Goal: Task Accomplishment & Management: Manage account settings

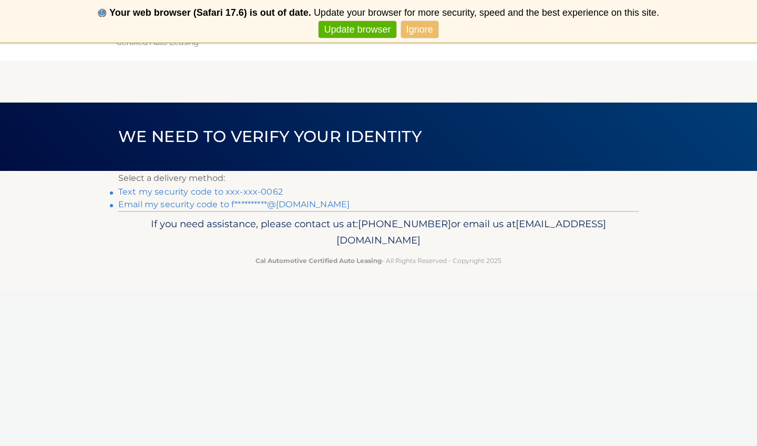
click at [198, 194] on link "Text my security code to xxx-xxx-0062" at bounding box center [200, 192] width 164 height 10
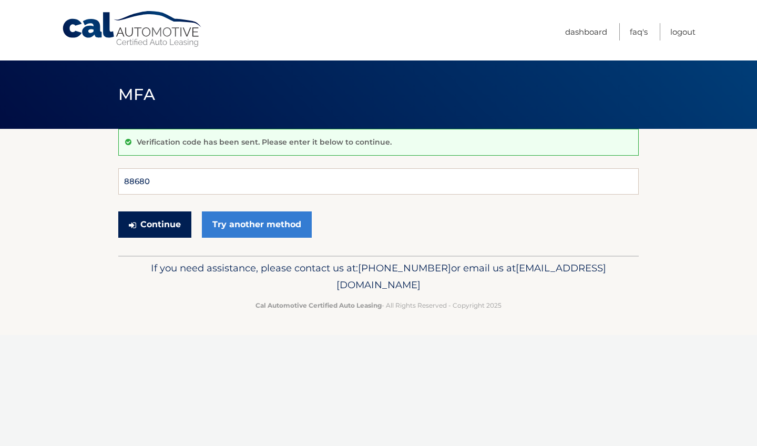
type input "886808"
click at [154, 224] on button "Continue" at bounding box center [154, 224] width 73 height 26
click at [164, 225] on button "Continue" at bounding box center [154, 224] width 73 height 26
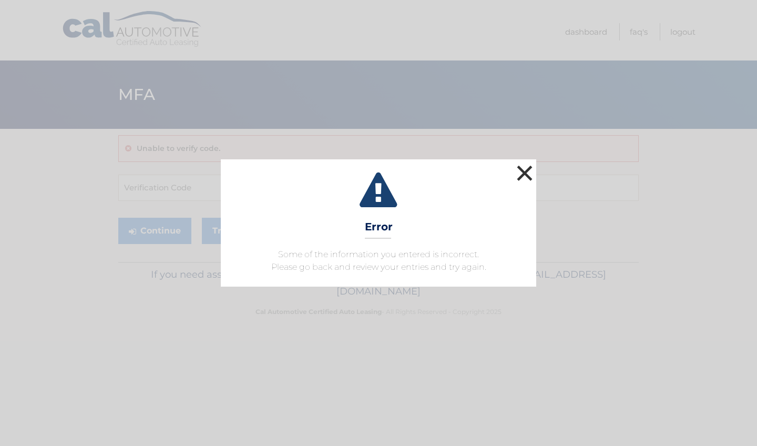
click at [524, 171] on button "×" at bounding box center [524, 172] width 21 height 21
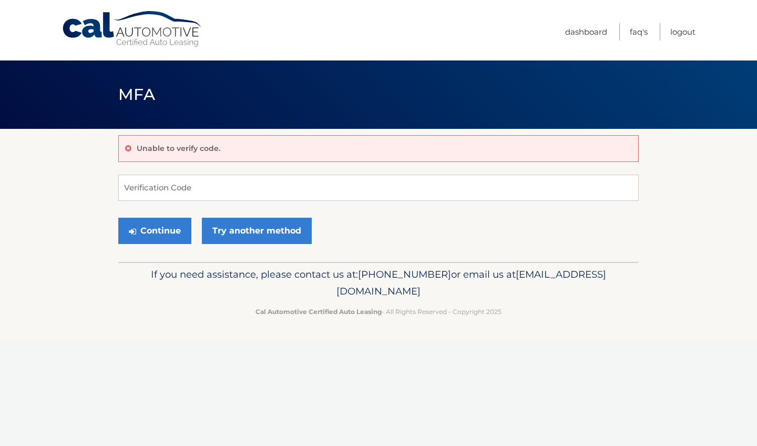
click at [66, 17] on link "Cal Automotive" at bounding box center [132, 29] width 142 height 37
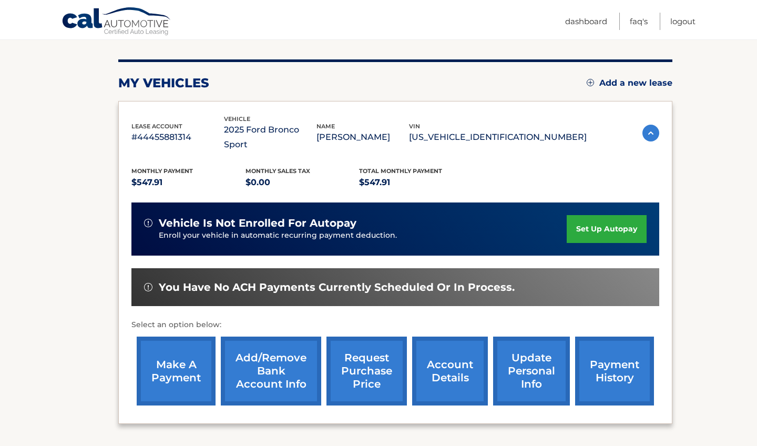
scroll to position [118, 0]
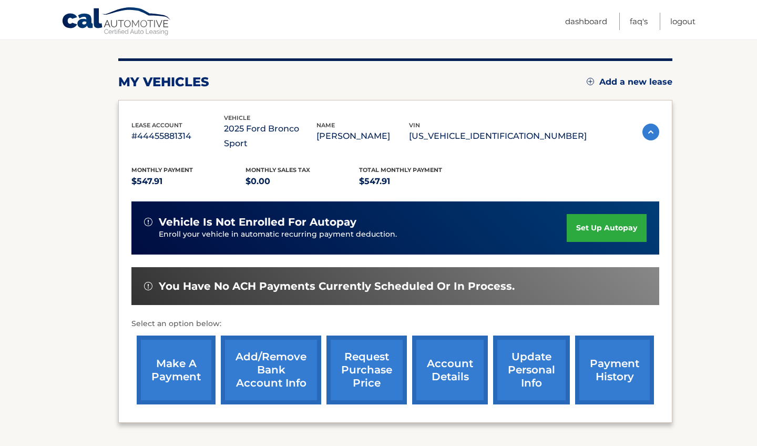
click at [586, 214] on link "set up autopay" at bounding box center [606, 228] width 80 height 28
click at [180, 347] on link "make a payment" at bounding box center [176, 369] width 79 height 69
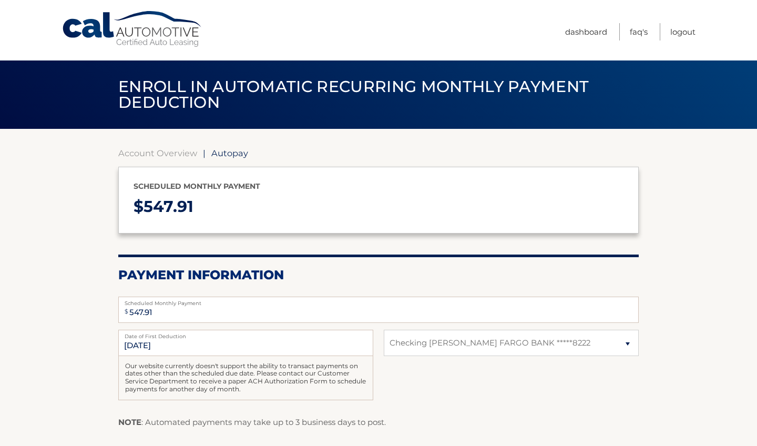
select select "OGM2YWU3NTgtMWQ2ZS00YTYwLThkNzgtMDEzZjE0NzUyOTRj"
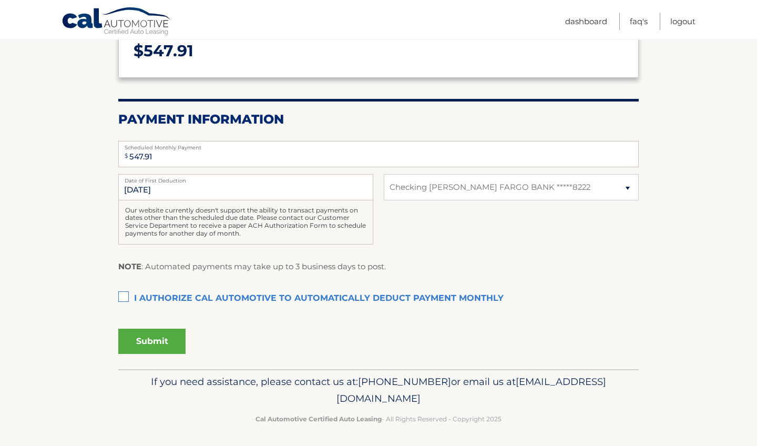
scroll to position [155, 0]
click at [126, 292] on label "I authorize cal automotive to automatically deduct payment monthly This checkbo…" at bounding box center [378, 298] width 520 height 21
click at [0, 0] on input "I authorize cal automotive to automatically deduct payment monthly This checkbo…" at bounding box center [0, 0] width 0 height 0
click at [153, 338] on button "Submit" at bounding box center [151, 341] width 67 height 25
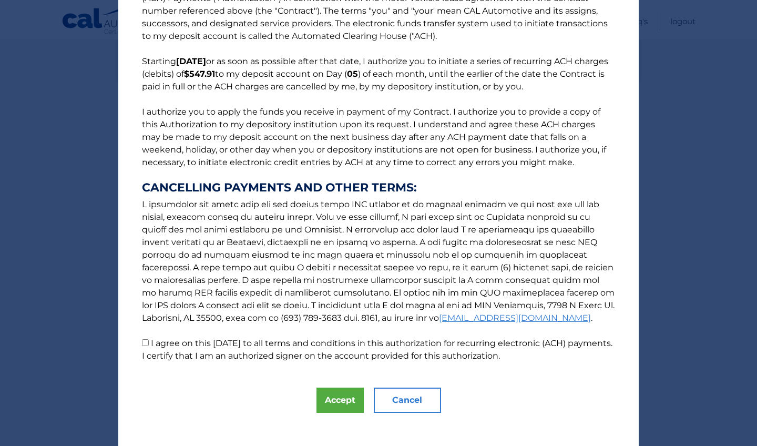
scroll to position [46, 0]
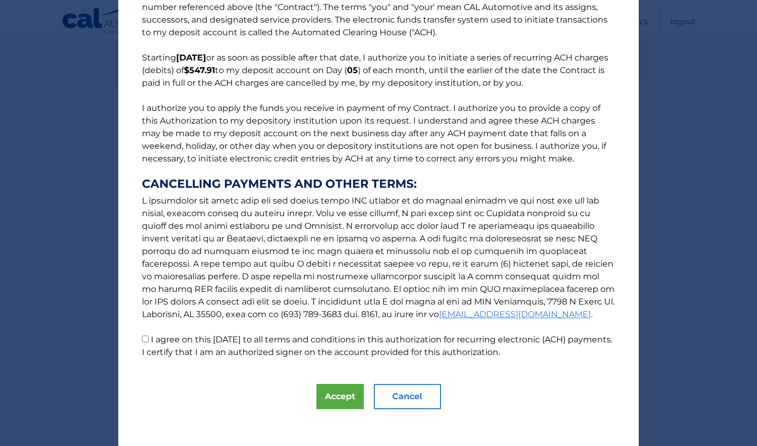
click at [409, 409] on div "The words "I" "me" and "my" mean any identified Customer who signs this Authori…" at bounding box center [378, 202] width 520 height 497
click at [409, 402] on button "Cancel" at bounding box center [407, 396] width 67 height 25
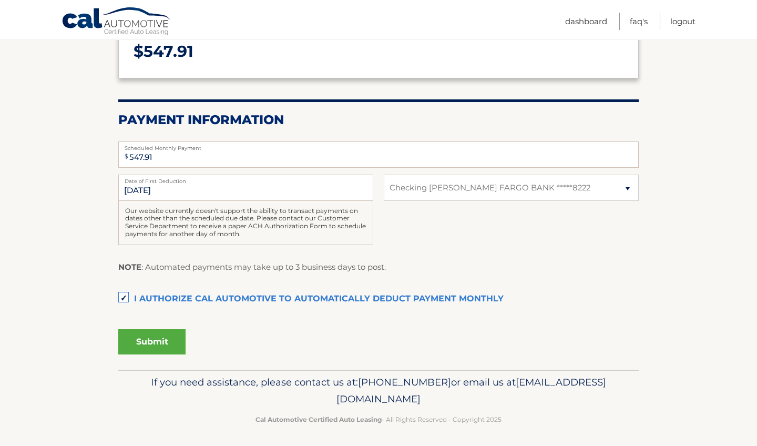
click at [129, 288] on label "I authorize cal automotive to automatically deduct payment monthly This checkbo…" at bounding box center [378, 298] width 520 height 21
click at [0, 0] on input "I authorize cal automotive to automatically deduct payment monthly This checkbo…" at bounding box center [0, 0] width 0 height 0
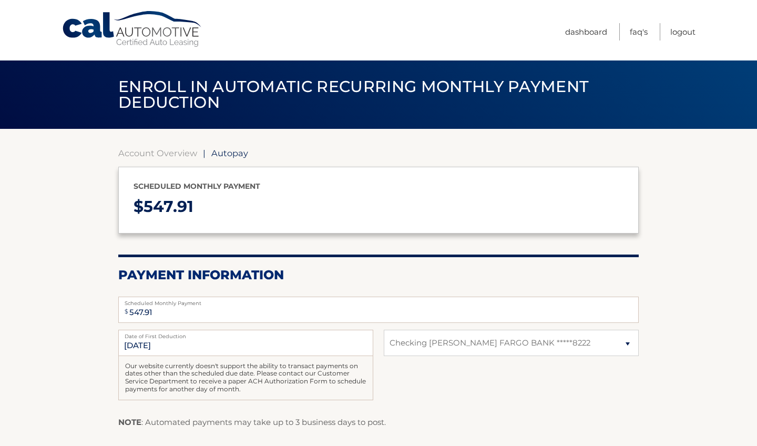
scroll to position [0, 0]
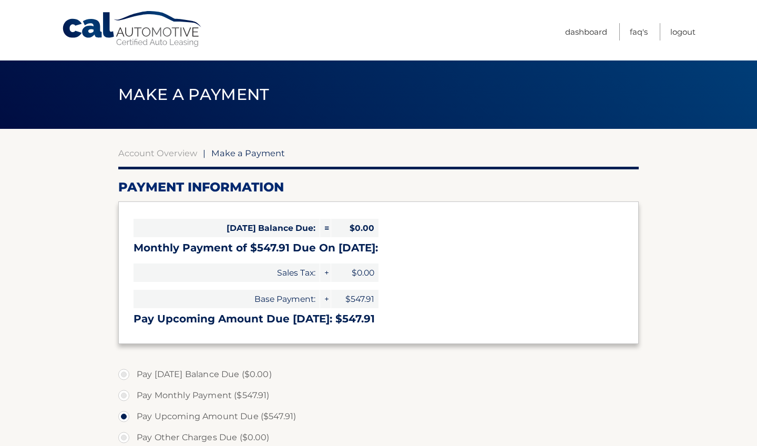
select select "OGM2YWU3NTgtMWQ2ZS00YTYwLThkNzgtMDEzZjE0NzUyOTRj"
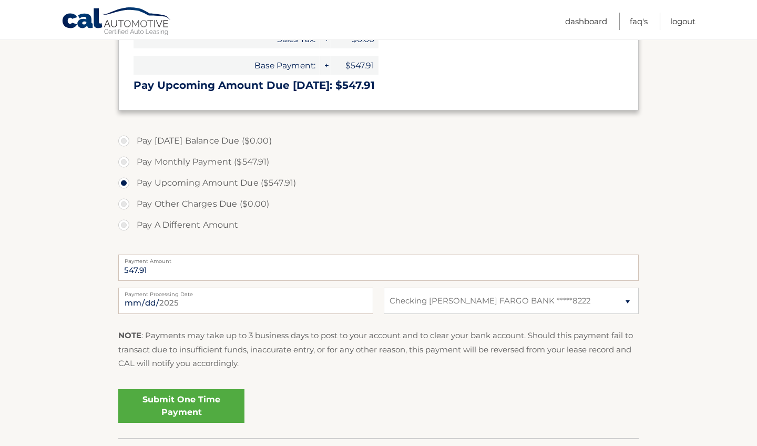
scroll to position [242, 0]
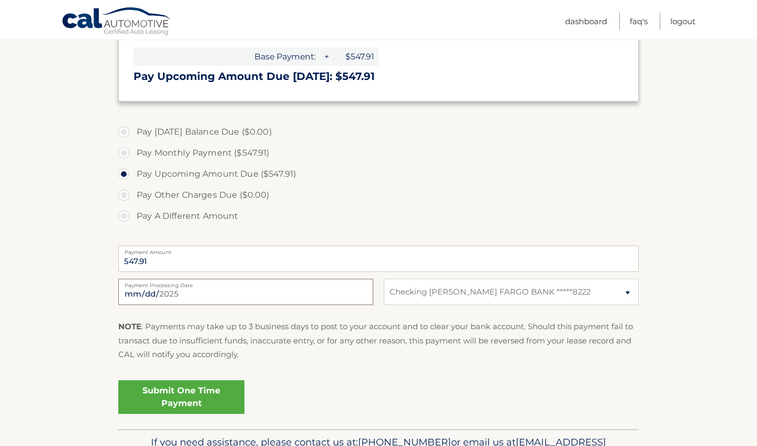
click at [149, 287] on input "[DATE]" at bounding box center [245, 291] width 255 height 26
type input "[DATE]"
click at [318, 372] on fieldset "Pay [DATE] Balance Due ($0.00) Pay Monthly Payment ($547.91) Pay Upcoming Amoun…" at bounding box center [378, 273] width 520 height 311
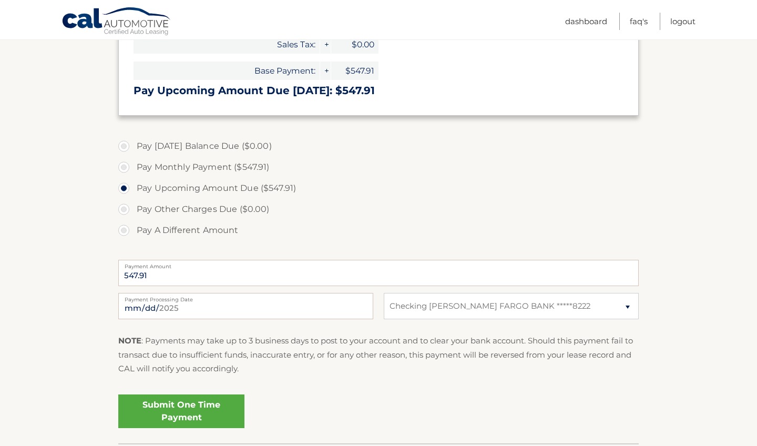
scroll to position [236, 0]
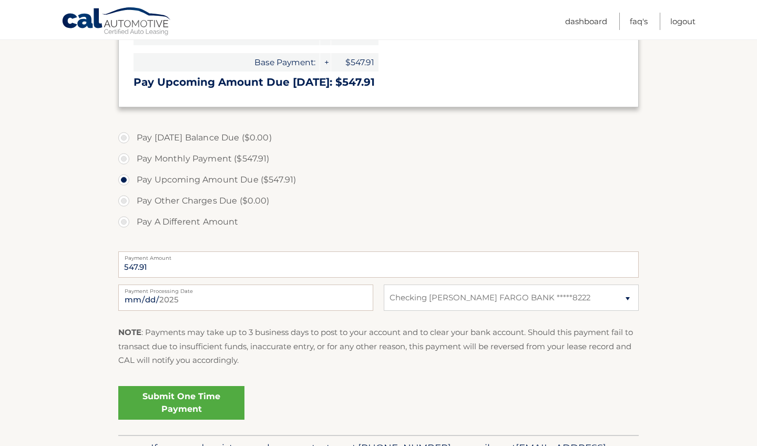
click at [193, 395] on link "Submit One Time Payment" at bounding box center [181, 403] width 126 height 34
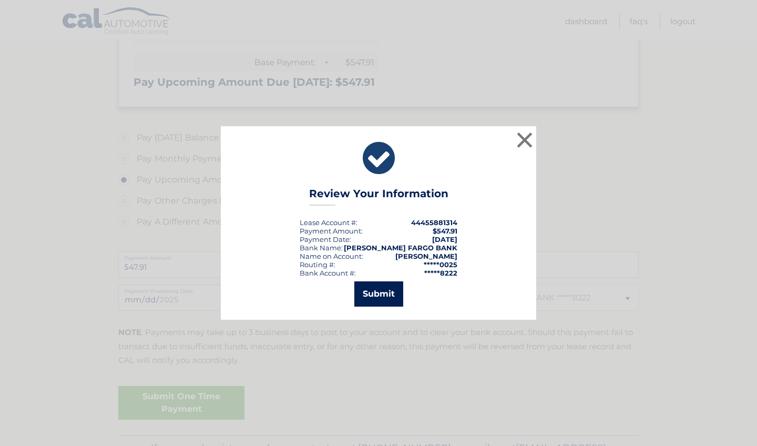
click at [378, 298] on button "Submit" at bounding box center [378, 293] width 49 height 25
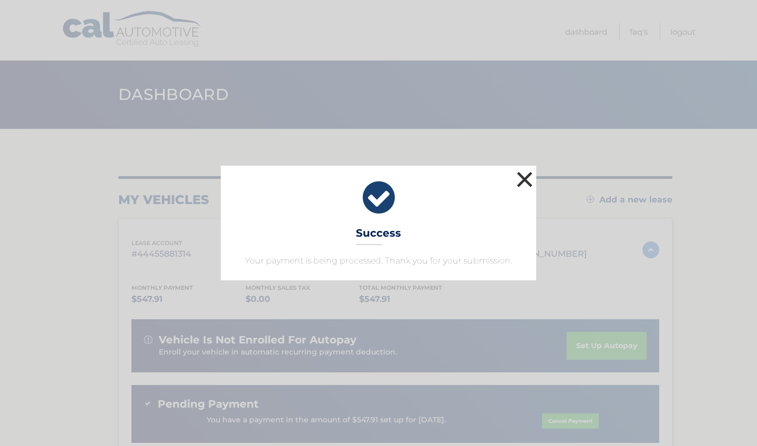
click at [523, 172] on button "×" at bounding box center [524, 179] width 21 height 21
